Goal: Task Accomplishment & Management: Manage account settings

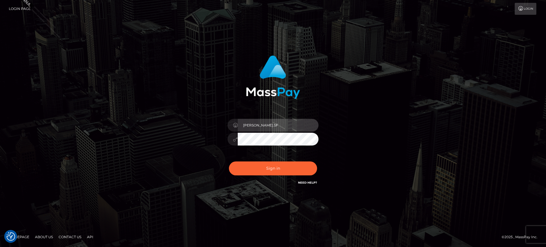
click at [277, 128] on input "marianne.SF" at bounding box center [278, 125] width 81 height 13
type input "marianne.B2S"
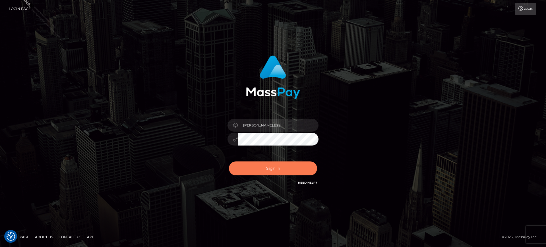
click at [298, 167] on button "Sign in" at bounding box center [273, 169] width 88 height 14
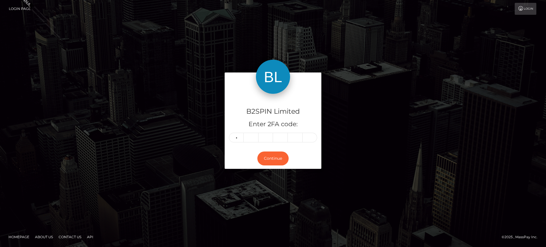
type input "1"
type input "9"
type input "3"
type input "2"
type input "8"
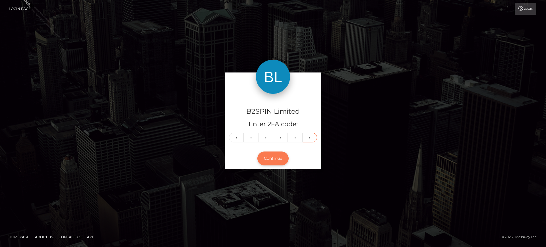
type input "6"
click at [263, 155] on button "Continue" at bounding box center [272, 159] width 31 height 14
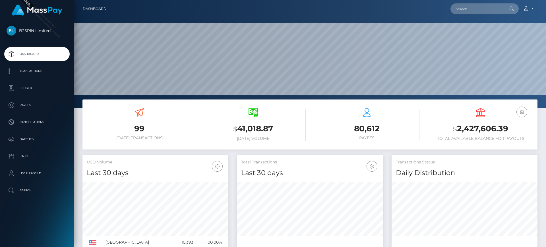
scroll to position [101, 146]
drag, startPoint x: 0, startPoint y: 0, endPoint x: 34, endPoint y: 64, distance: 72.6
click at [34, 64] on link "Transactions" at bounding box center [36, 71] width 65 height 14
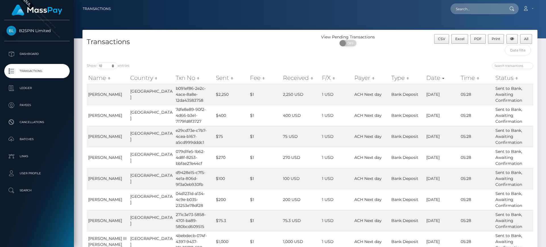
click at [219, 39] on h4 "Transactions" at bounding box center [196, 42] width 219 height 10
click at [514, 50] on input "text" at bounding box center [518, 50] width 26 height 11
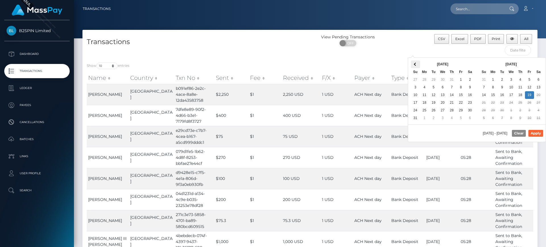
click at [416, 63] on span at bounding box center [415, 64] width 3 height 3
click at [470, 49] on div "CSV Excel PDF Print All" at bounding box center [481, 46] width 114 height 24
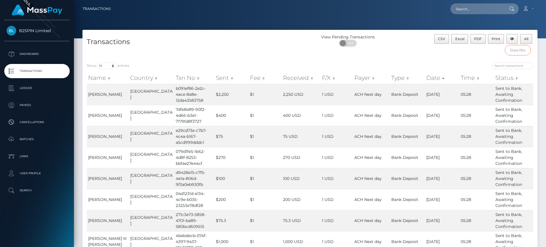
click at [513, 49] on input "text" at bounding box center [518, 50] width 26 height 11
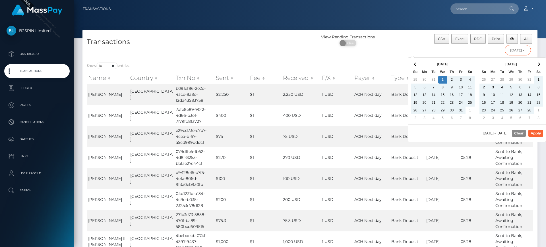
click at [521, 52] on input "01/01/2025 - 09/18/2025" at bounding box center [518, 50] width 26 height 11
click at [540, 63] on th at bounding box center [538, 65] width 9 height 8
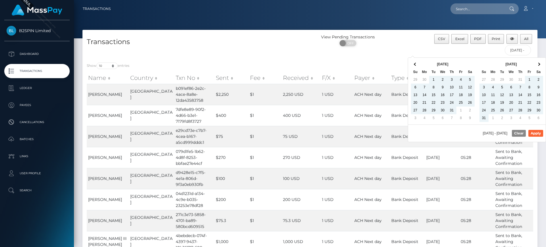
click at [540, 63] on th at bounding box center [538, 65] width 9 height 8
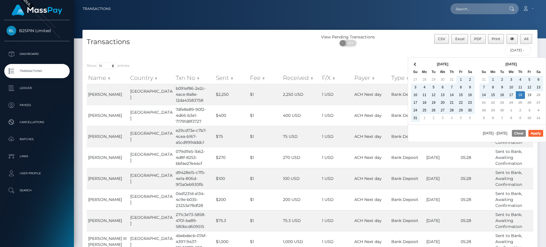
click at [540, 63] on th at bounding box center [538, 65] width 9 height 8
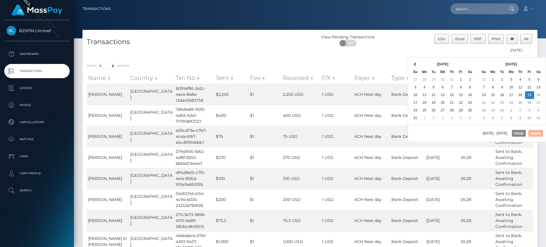
click at [410, 62] on div "Aug 2025 Su Mo Tu We Th Fr Sa 27 28 29 30 31 1 2 3 4 5 6 7 8 9 10 11 12 13 14 1…" at bounding box center [442, 91] width 69 height 67
click at [416, 64] on span at bounding box center [415, 64] width 3 height 3
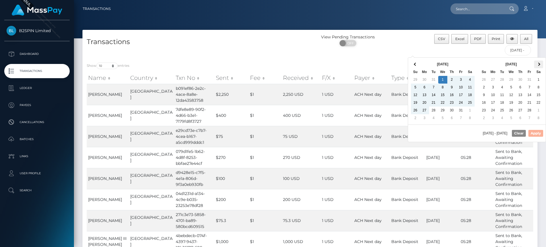
click at [540, 62] on th at bounding box center [538, 65] width 9 height 8
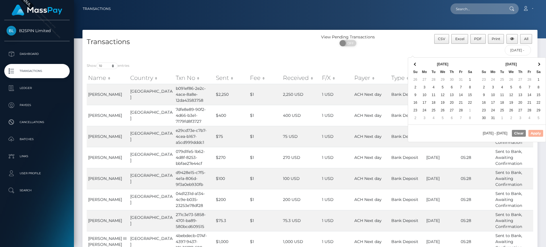
click at [540, 62] on th at bounding box center [538, 65] width 9 height 8
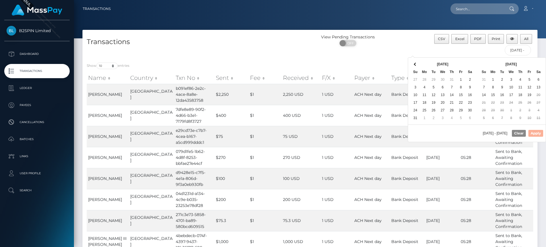
click at [540, 62] on th at bounding box center [538, 65] width 9 height 8
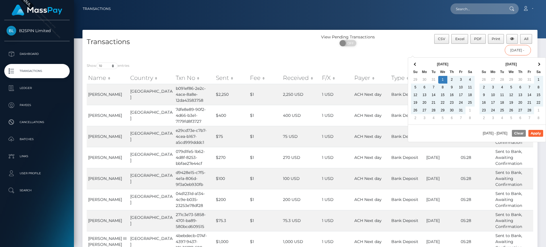
click at [522, 49] on input "01/01/2025 - 09/18/2025" at bounding box center [518, 50] width 26 height 11
click at [465, 54] on div "CSV Excel PDF Print All 01/01/2025 - 09/18/2025" at bounding box center [481, 46] width 114 height 24
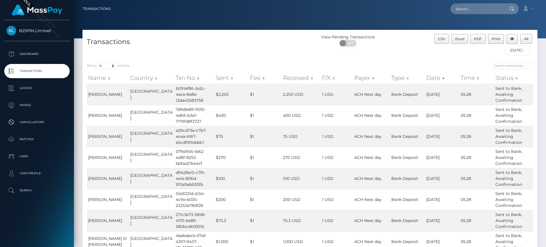
click at [498, 54] on div "CSV Excel PDF Print All 01/01/2025 - 09/18/2025" at bounding box center [481, 46] width 114 height 24
click at [499, 54] on div "CSV Excel PDF Print All 01/01/2025 - 09/18/2025" at bounding box center [481, 46] width 114 height 24
click at [508, 53] on input "01/01/2025 - 09/18/2025" at bounding box center [518, 50] width 26 height 11
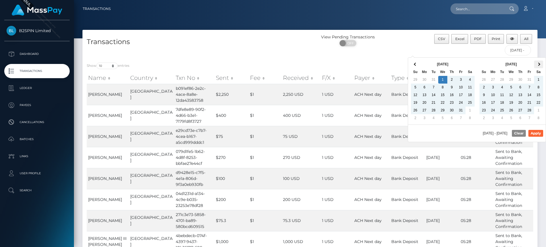
click at [538, 65] on span at bounding box center [538, 64] width 3 height 3
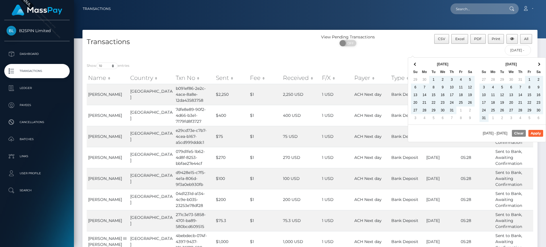
click at [538, 65] on span at bounding box center [538, 64] width 3 height 3
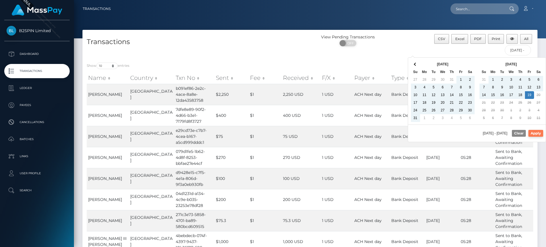
click at [537, 134] on button "Apply" at bounding box center [535, 133] width 15 height 7
type input "01/01/2025 - 09/19/2025"
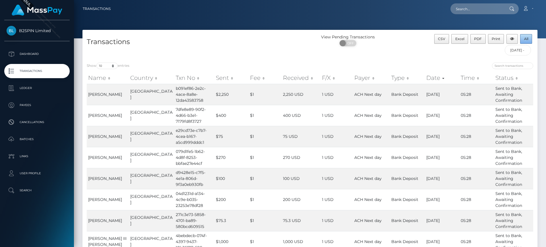
click at [531, 39] on button "All" at bounding box center [526, 39] width 12 height 10
click at [532, 9] on link "Account" at bounding box center [528, 9] width 17 height 12
click at [513, 39] on link "Logout" at bounding box center [515, 36] width 46 height 11
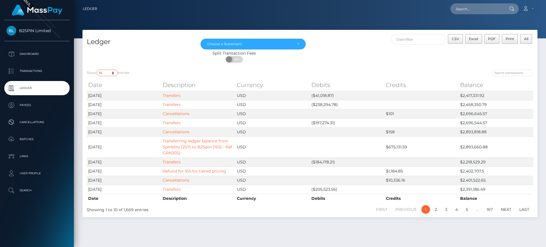
click at [104, 72] on select "10 25 50 100 250" at bounding box center [106, 73] width 21 height 7
select select "50"
click at [97, 70] on select "10 25 50 100 250" at bounding box center [106, 73] width 21 height 7
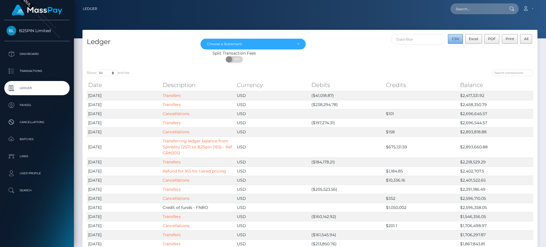
click at [458, 40] on span "CSV" at bounding box center [455, 39] width 7 height 4
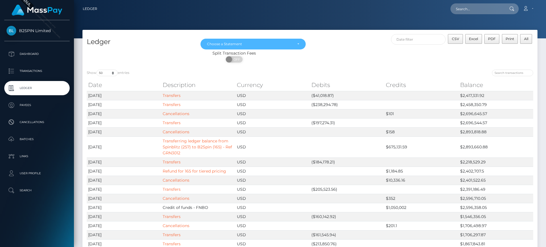
drag, startPoint x: 305, startPoint y: 44, endPoint x: 306, endPoint y: 48, distance: 4.1
click at [305, 44] on div "Choose a Statement" at bounding box center [253, 44] width 105 height 11
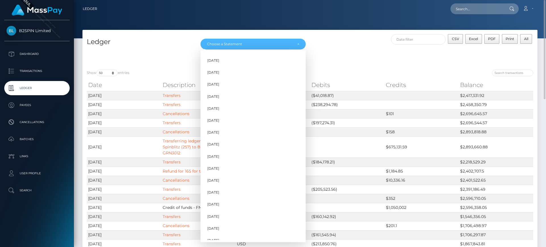
scroll to position [173, 0]
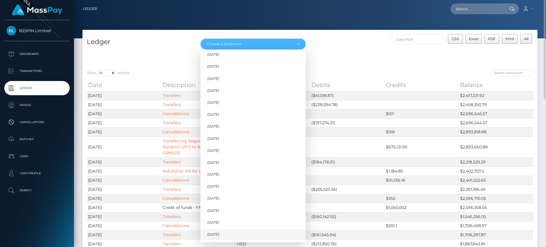
click at [260, 231] on link "Sep 2025" at bounding box center [253, 235] width 105 height 11
select select "Sep 2025"
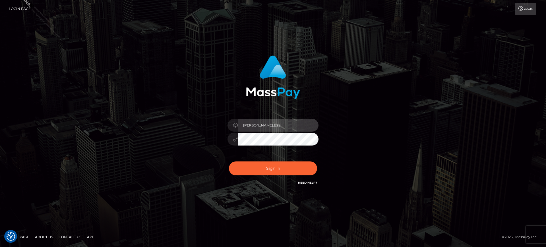
click at [280, 122] on input "[PERSON_NAME].B2S" at bounding box center [278, 125] width 81 height 13
type input "[PERSON_NAME][DOMAIN_NAME]"
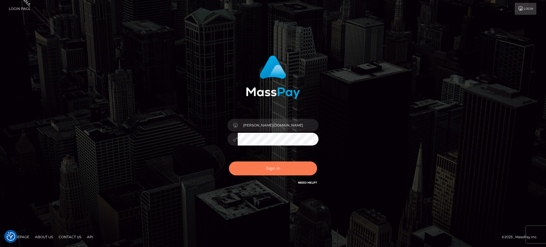
click at [290, 164] on button "Sign in" at bounding box center [273, 169] width 88 height 14
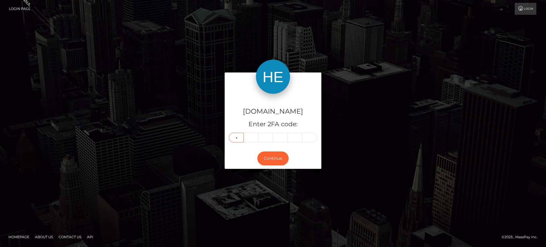
type input "2"
type input "1"
type input "0"
type input "4"
type input "2"
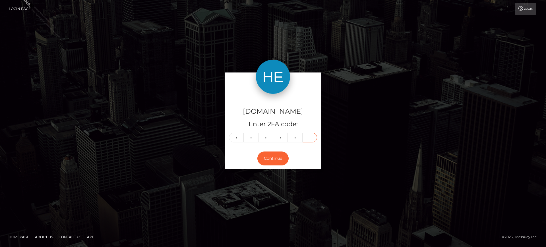
type input "2"
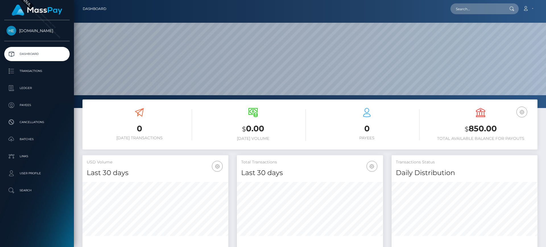
scroll to position [101, 146]
click at [44, 71] on p "Transactions" at bounding box center [37, 71] width 61 height 9
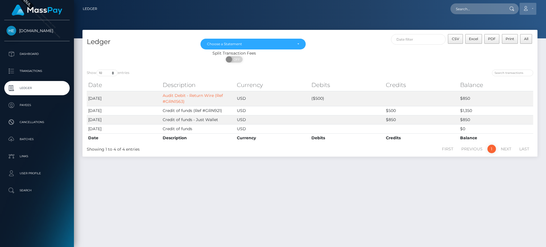
click at [525, 8] on icon at bounding box center [526, 8] width 6 height 5
click at [506, 38] on link "Logout" at bounding box center [515, 36] width 46 height 11
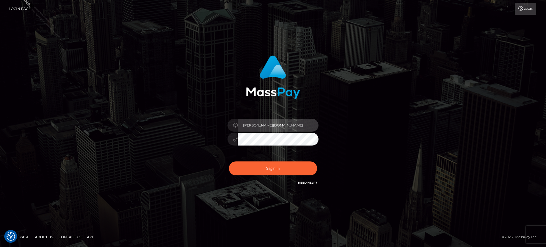
click at [268, 130] on input "marianne.HM" at bounding box center [278, 125] width 81 height 13
type input "marianne.ML"
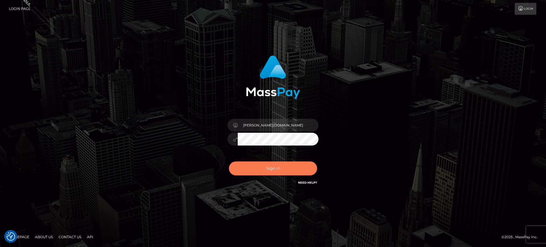
click at [280, 167] on button "Sign in" at bounding box center [273, 169] width 88 height 14
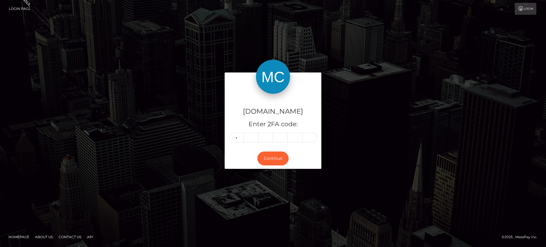
type input "8"
type input "9"
type input "5"
type input "1"
type input "0"
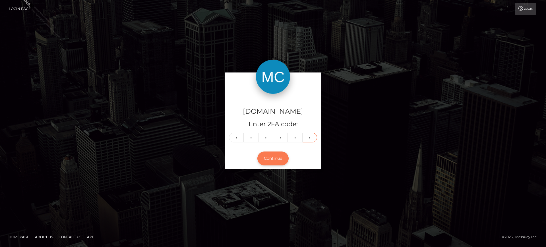
type input "7"
click at [279, 160] on button "Continue" at bounding box center [272, 159] width 31 height 14
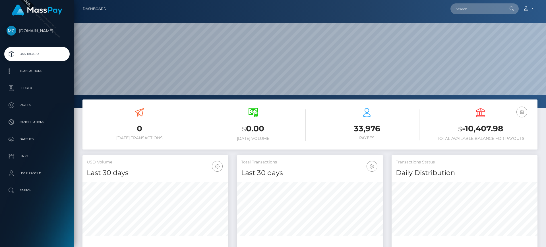
scroll to position [101, 146]
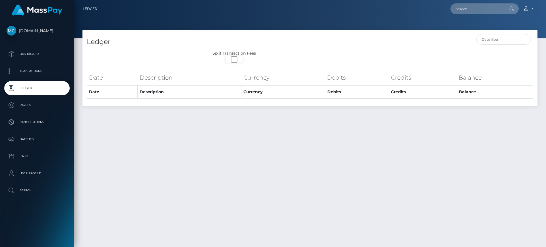
select select
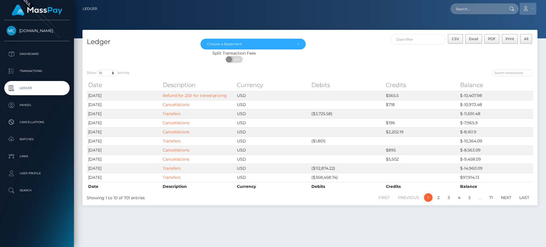
click at [528, 8] on icon at bounding box center [526, 8] width 6 height 5
click at [515, 35] on link "Logout" at bounding box center [515, 36] width 46 height 11
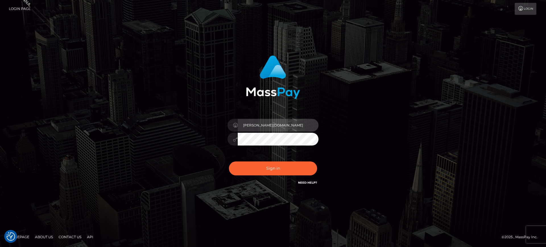
click at [257, 123] on input "[PERSON_NAME][DOMAIN_NAME]" at bounding box center [278, 125] width 81 height 13
type input "[PERSON_NAME].SF"
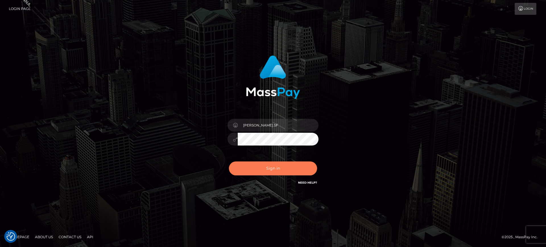
click at [279, 165] on button "Sign in" at bounding box center [273, 169] width 88 height 14
click at [266, 167] on div "Sign in Need Help?" at bounding box center [273, 170] width 100 height 25
click at [293, 166] on div "Sign in Need Help?" at bounding box center [273, 170] width 100 height 25
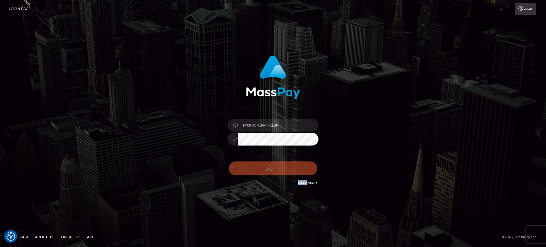
click at [293, 166] on div "Sign in Need Help?" at bounding box center [273, 170] width 100 height 25
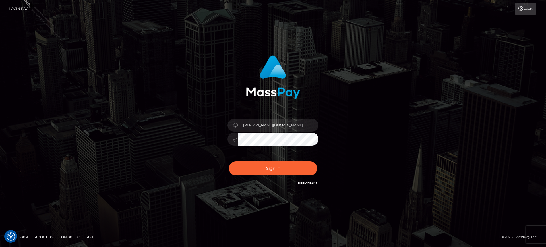
click at [282, 116] on div "marianne.ML" at bounding box center [273, 137] width 100 height 44
click at [288, 127] on input "marianne.ML" at bounding box center [278, 125] width 81 height 13
type input "marianne.SF"
click at [294, 173] on button "Sign in" at bounding box center [273, 169] width 88 height 14
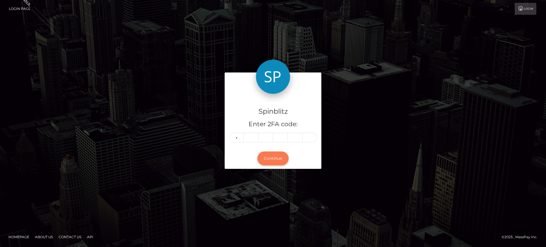
type input "4"
type input "7"
type input "5"
type input "2"
type input "3"
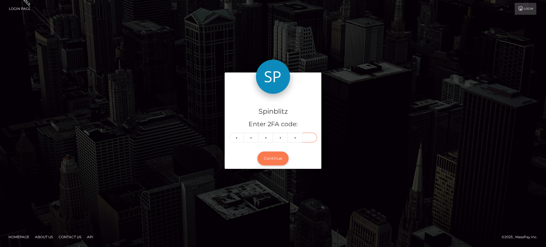
type input "2"
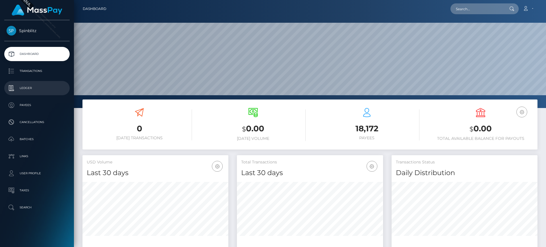
click at [35, 90] on p "Ledger" at bounding box center [37, 88] width 61 height 9
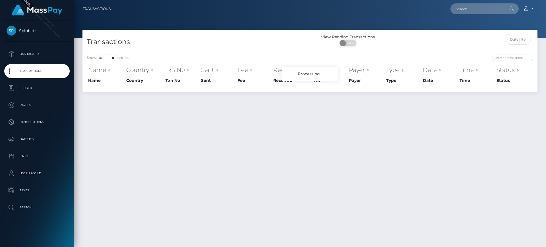
click at [63, 75] on link "Transactions" at bounding box center [36, 71] width 65 height 14
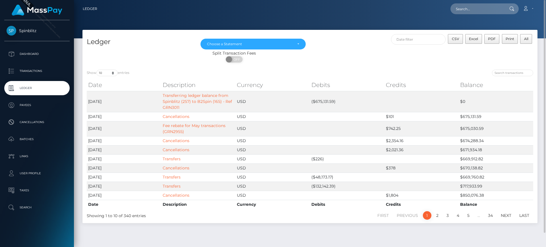
click at [311, 70] on div at bounding box center [424, 74] width 228 height 8
click at [286, 47] on div "Choose a Statement" at bounding box center [253, 44] width 105 height 11
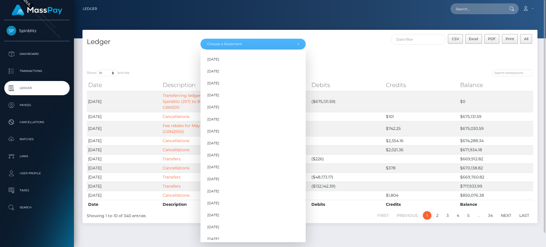
click at [343, 33] on div "Ledger Feb 2024 Mar 2024 Apr 2024 May 2024 Jun 2024 Jul 2024 Aug 2024 Sep 2024 …" at bounding box center [309, 48] width 455 height 36
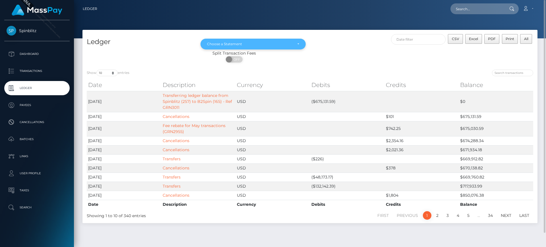
click at [288, 43] on div "Choose a Statement" at bounding box center [250, 44] width 86 height 5
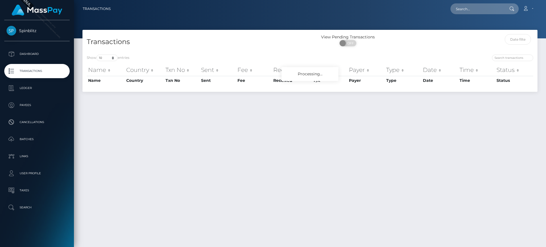
click at [35, 3] on link at bounding box center [37, 10] width 68 height 16
click at [38, 54] on p "Dashboard" at bounding box center [37, 54] width 61 height 9
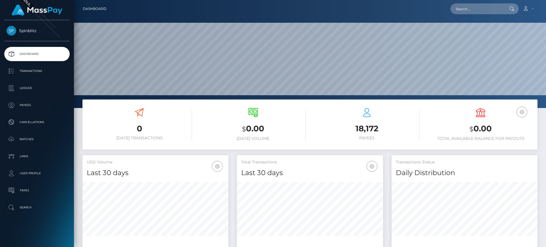
scroll to position [101, 146]
click at [45, 76] on link "Transactions" at bounding box center [36, 71] width 65 height 14
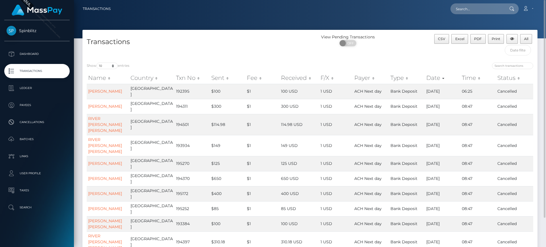
click at [399, 47] on div "View Pending Transactions ON OFF" at bounding box center [367, 41] width 114 height 15
click at [397, 57] on div "View Pending Transactions ON OFF" at bounding box center [367, 46] width 114 height 24
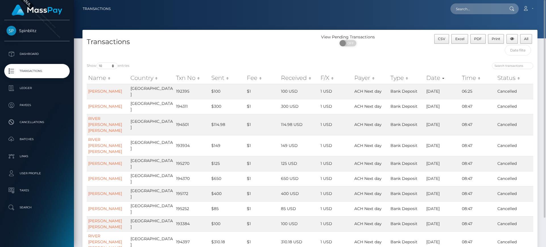
click at [402, 52] on div "View Pending Transactions ON OFF" at bounding box center [367, 46] width 114 height 24
